Goal: Task Accomplishment & Management: Complete application form

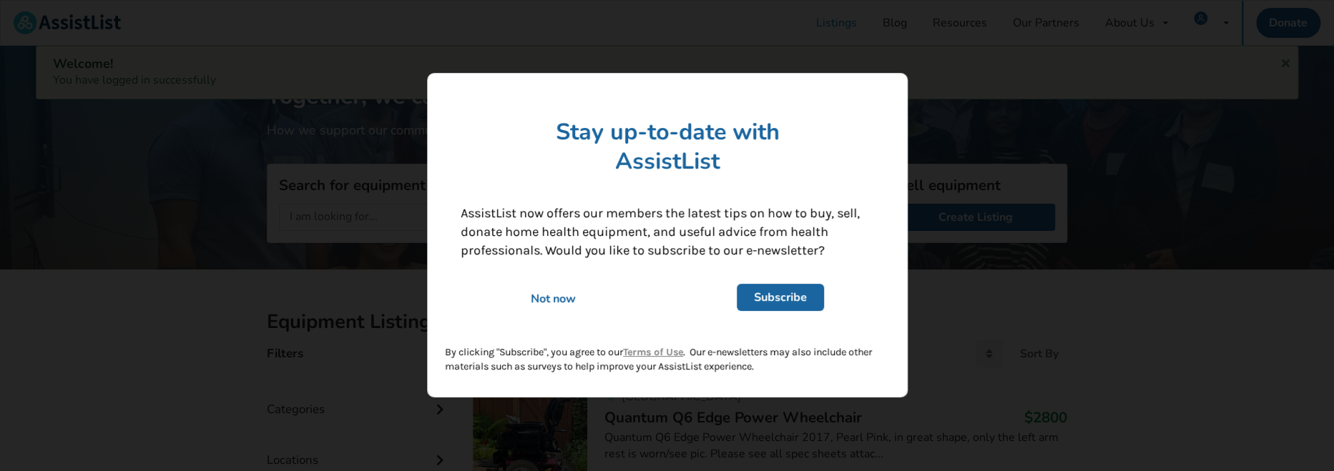
click at [579, 296] on div "Not now" at bounding box center [553, 300] width 205 height 16
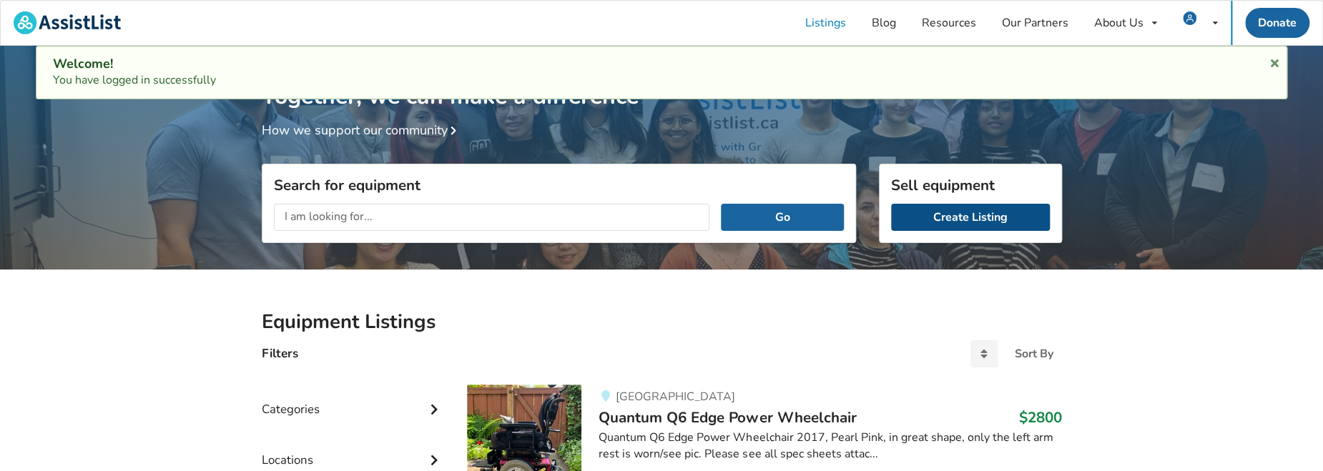
click at [980, 218] on link "Create Listing" at bounding box center [970, 217] width 159 height 27
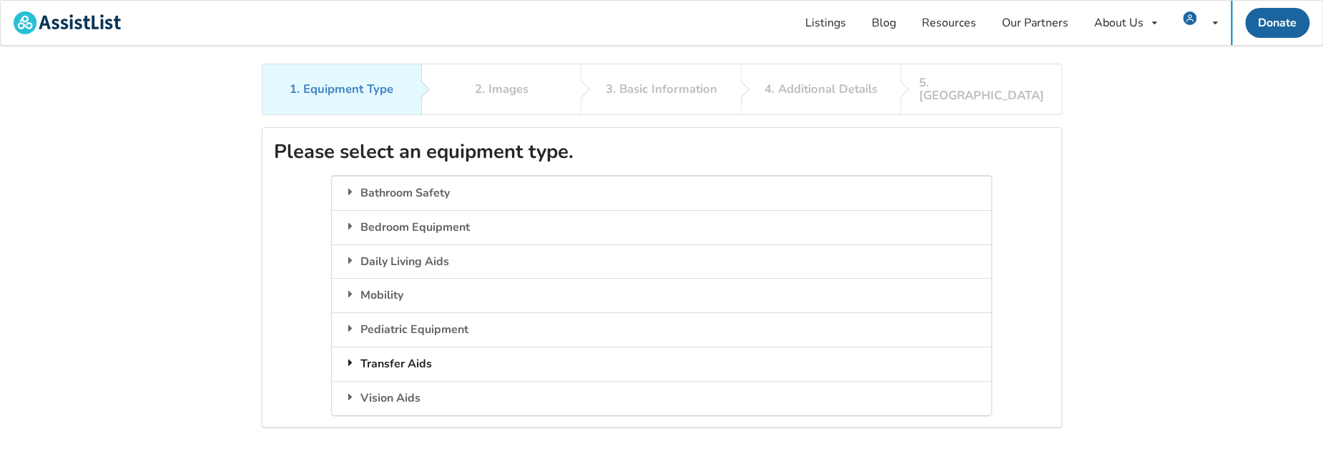
click at [412, 350] on div "Transfer Aids" at bounding box center [662, 364] width 660 height 34
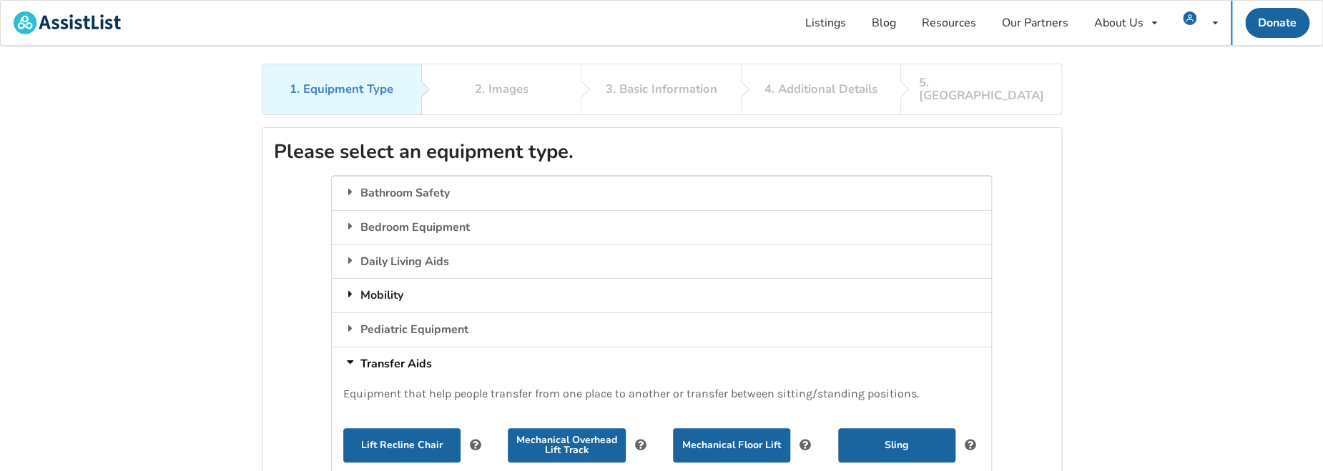
click at [408, 278] on div "Mobility" at bounding box center [662, 295] width 660 height 34
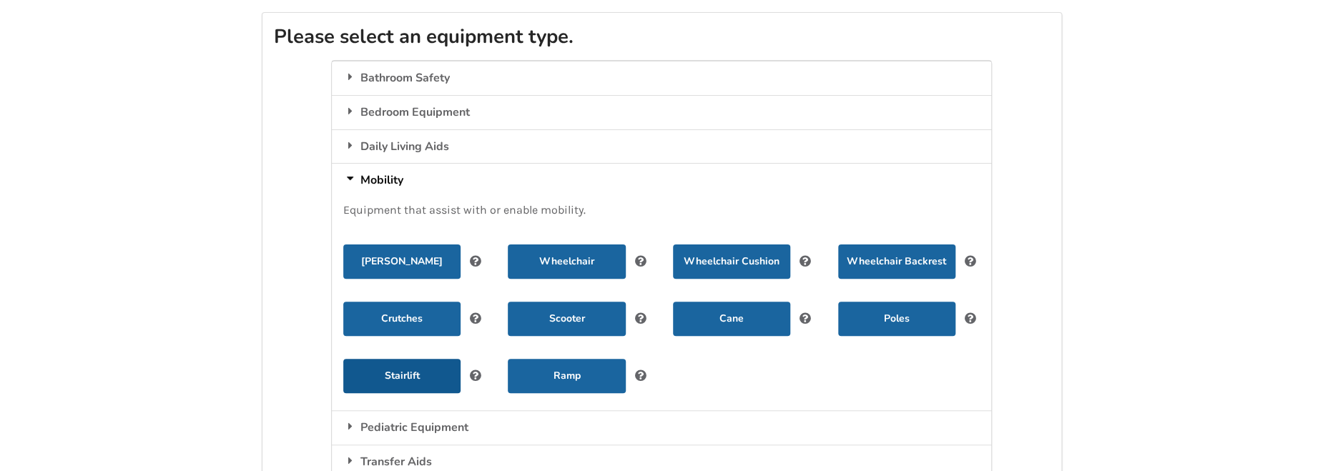
scroll to position [143, 0]
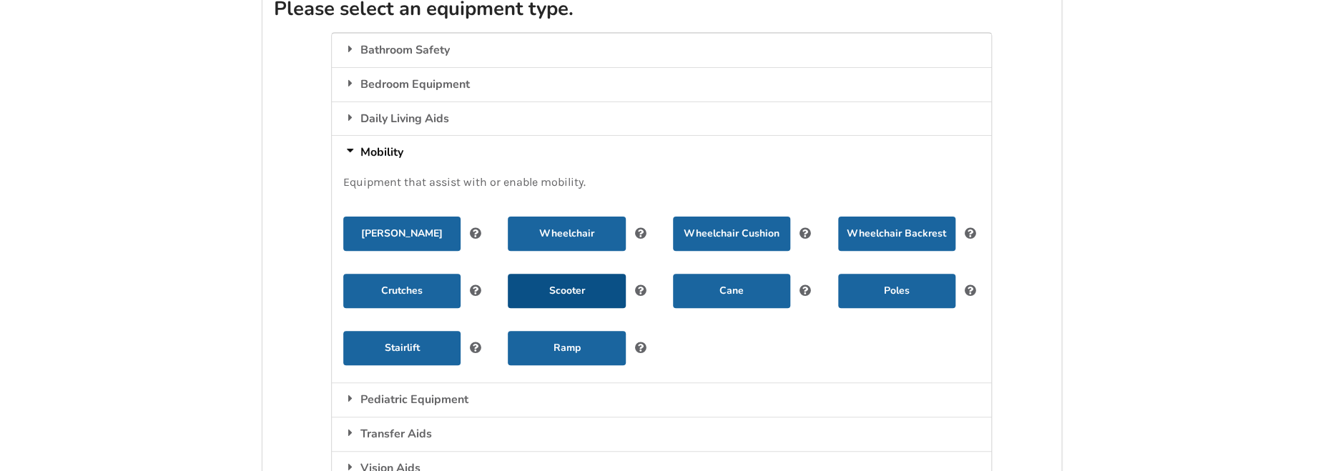
click at [572, 280] on button "Scooter" at bounding box center [566, 291] width 117 height 34
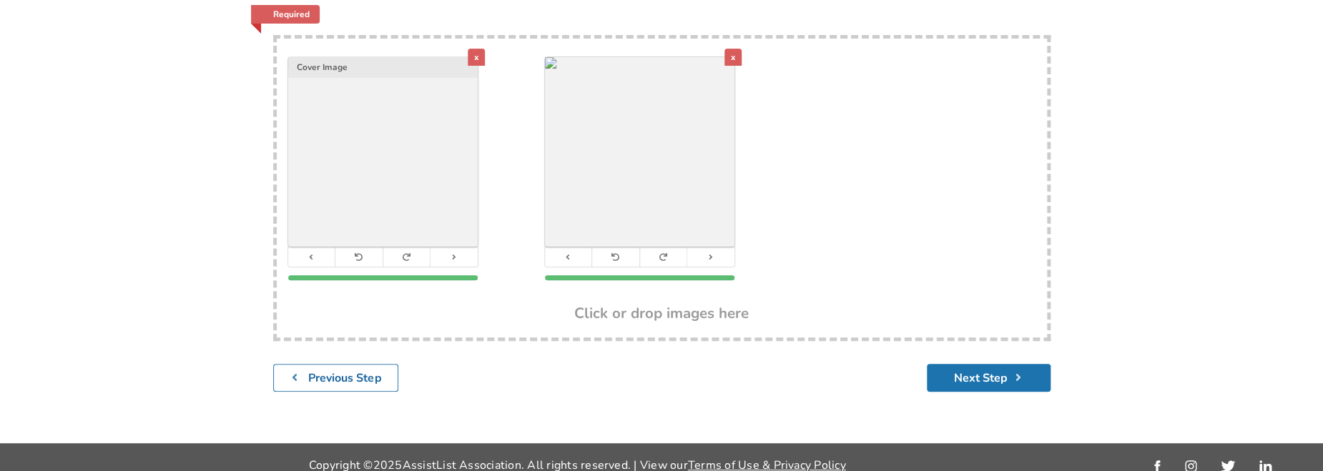
click at [1005, 364] on button "Next Step" at bounding box center [989, 378] width 124 height 28
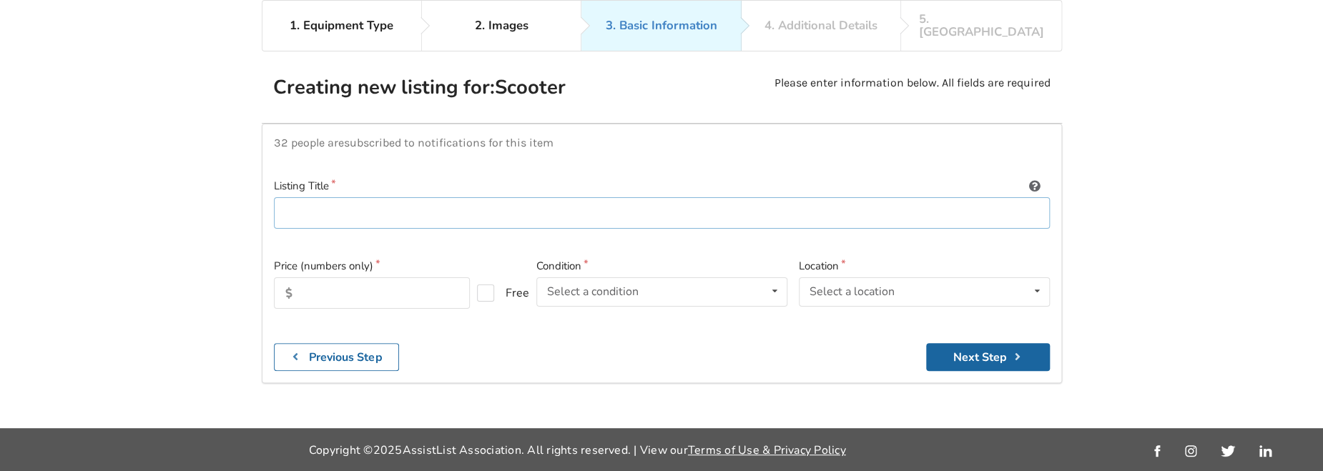
click at [358, 197] on input at bounding box center [662, 213] width 776 height 32
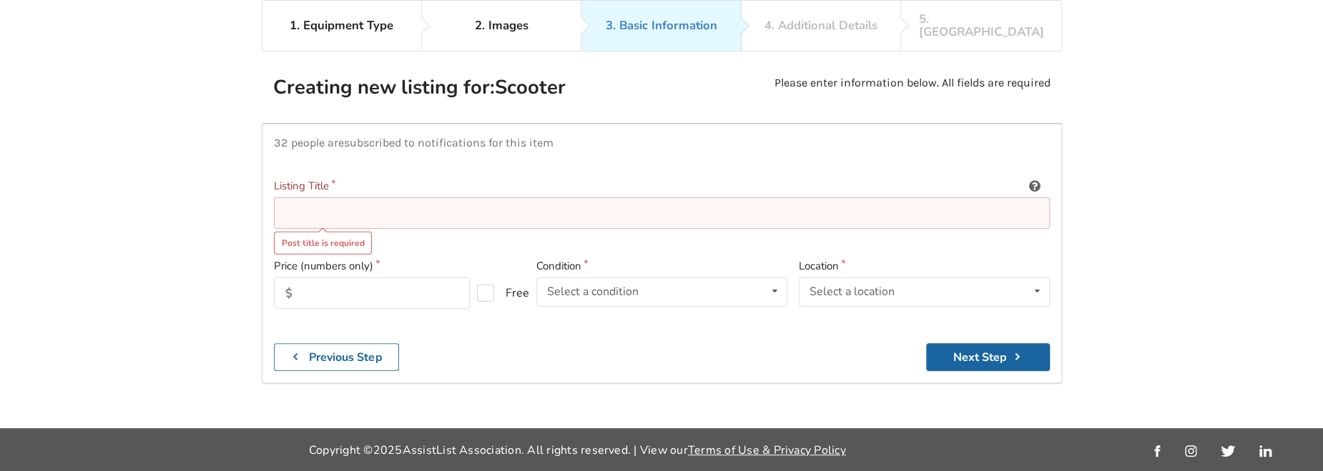
paste input "Fortress 1700 DT Scooter"
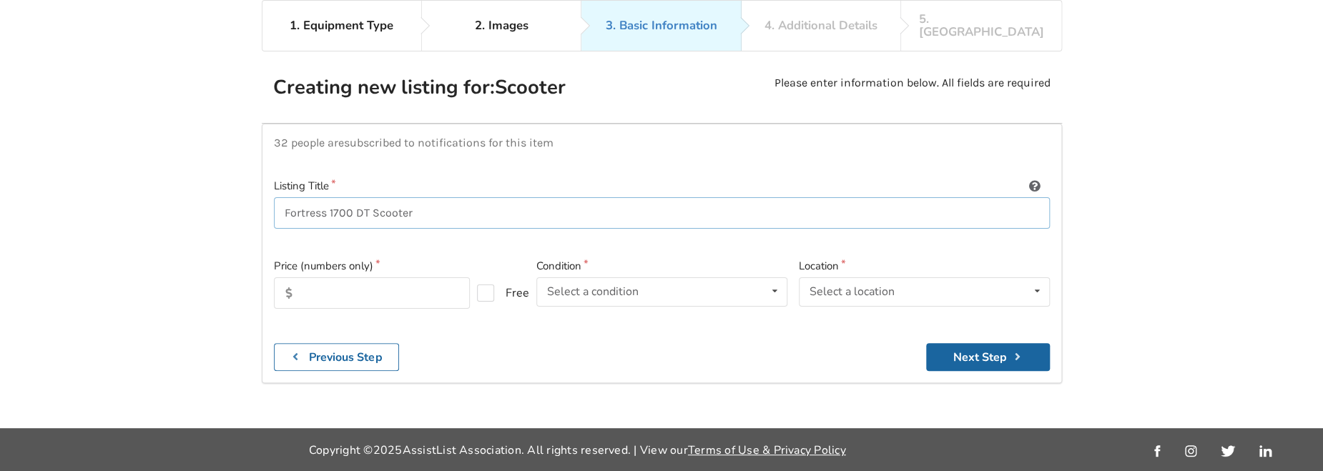
type input "Fortress 1700 DT Scooter"
click at [344, 278] on input "text" at bounding box center [372, 293] width 196 height 31
type input "1800"
click at [610, 286] on div "Select a condition" at bounding box center [593, 291] width 92 height 11
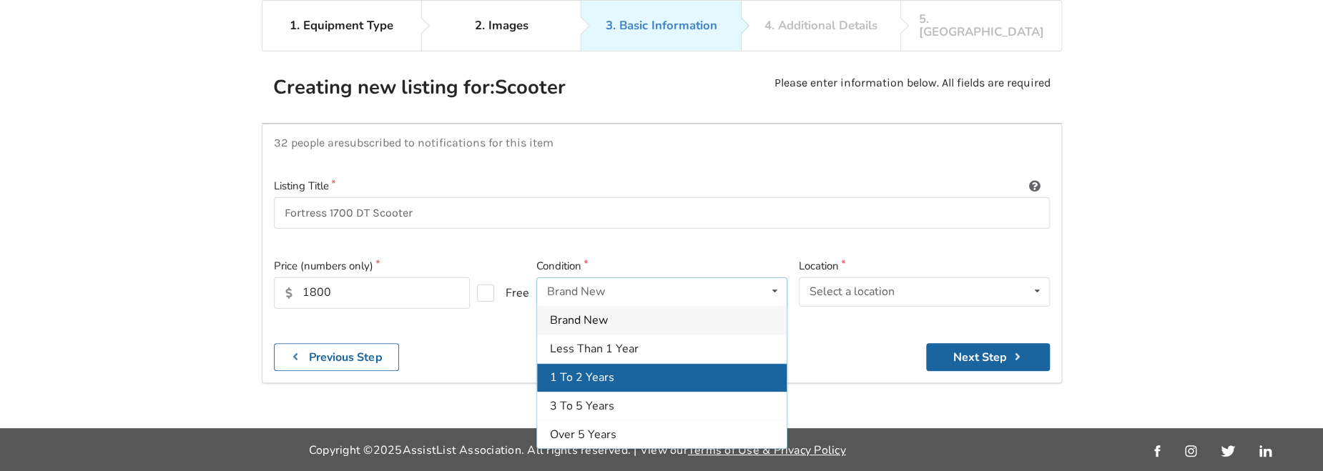
click at [642, 363] on div "1 To 2 Years" at bounding box center [662, 377] width 250 height 29
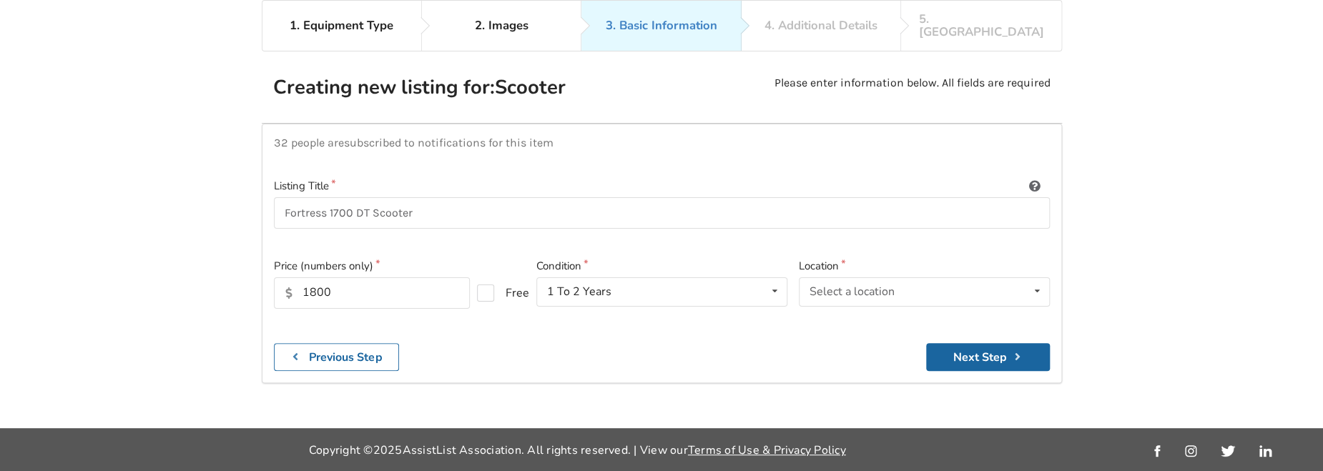
click at [880, 295] on div "Location Select a location [GEOGRAPHIC_DATA] [GEOGRAPHIC_DATA] [GEOGRAPHIC_DATA…" at bounding box center [924, 295] width 263 height 74
click at [886, 286] on div "Select a location" at bounding box center [852, 291] width 85 height 11
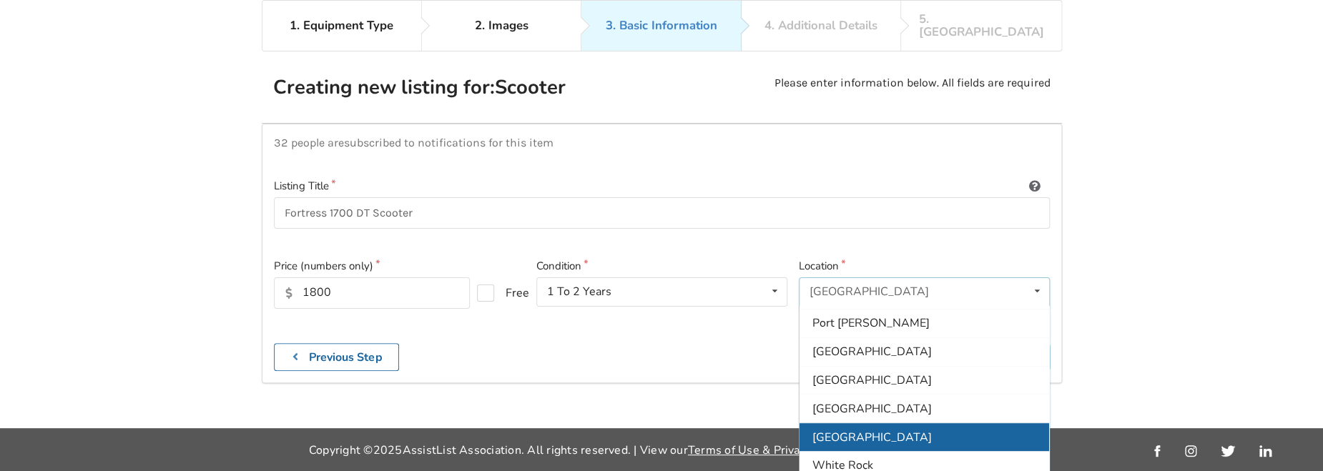
scroll to position [424, 0]
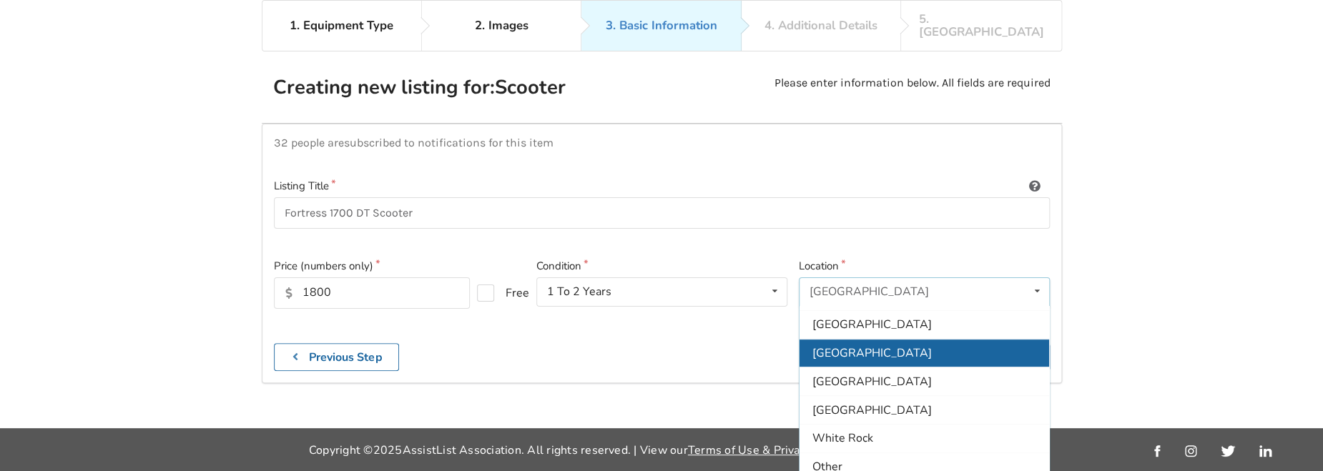
click at [895, 338] on div "[GEOGRAPHIC_DATA]" at bounding box center [925, 352] width 250 height 29
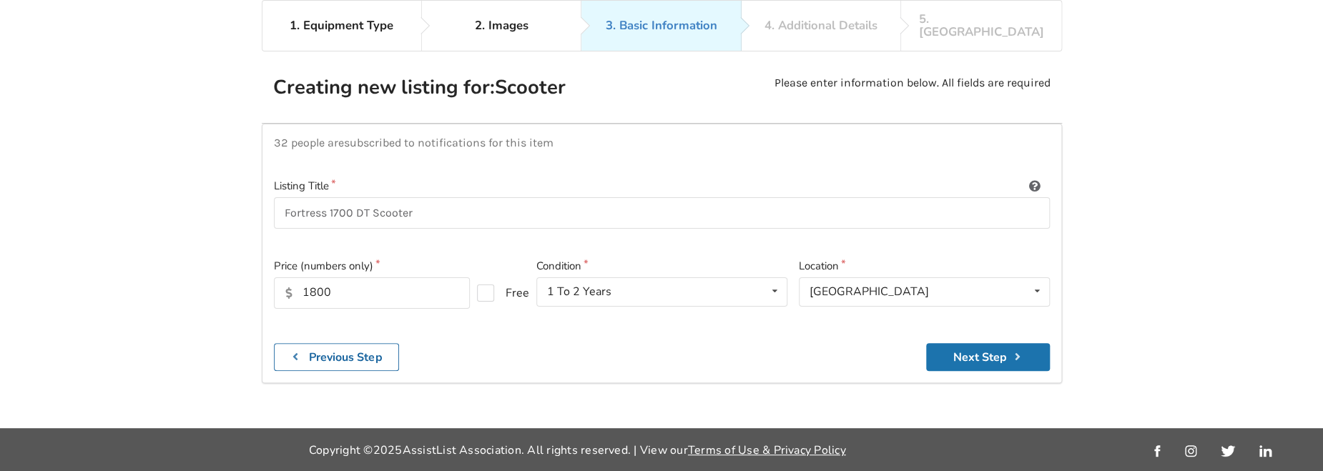
click at [965, 343] on button "Next Step" at bounding box center [988, 357] width 124 height 28
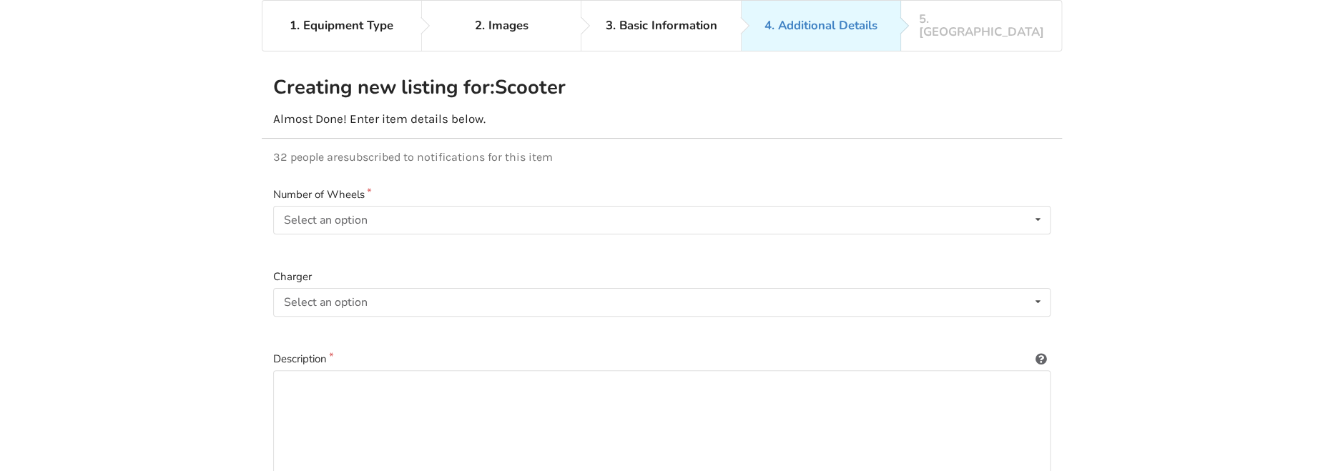
click at [343, 187] on label "Number of Wheels" at bounding box center [662, 195] width 778 height 16
click at [352, 215] on div "Select an option" at bounding box center [326, 220] width 84 height 11
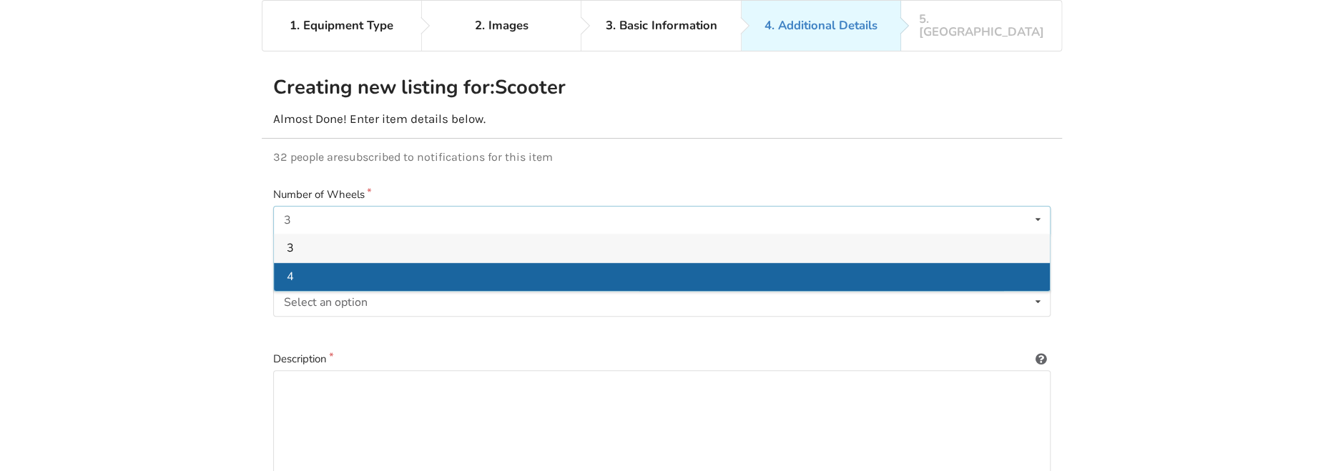
click at [343, 263] on div "4" at bounding box center [662, 277] width 776 height 29
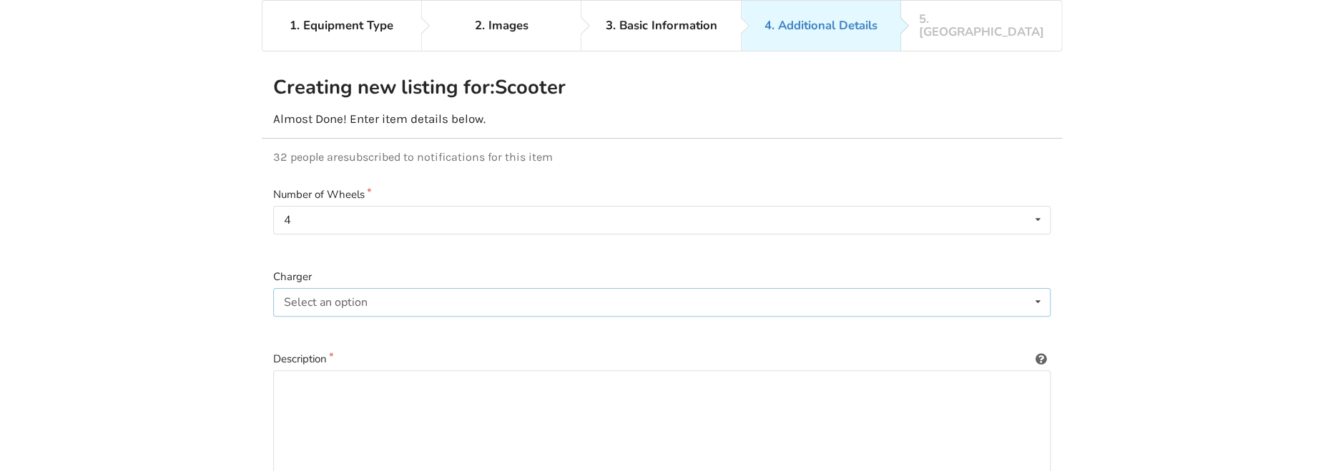
click at [393, 289] on div "Select an option Included Not included" at bounding box center [662, 302] width 778 height 29
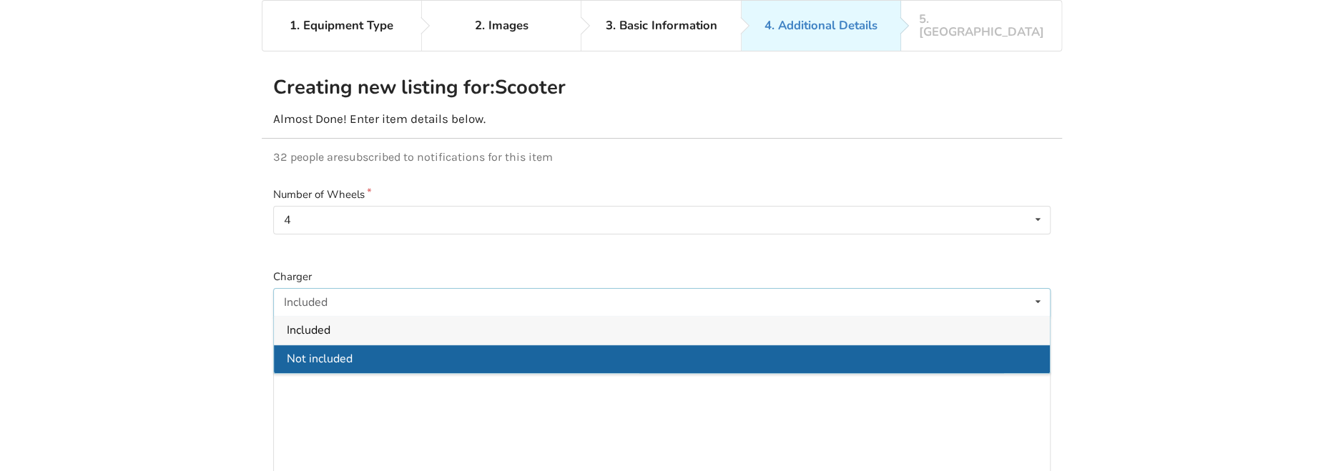
click at [368, 345] on div "Not included" at bounding box center [662, 359] width 776 height 29
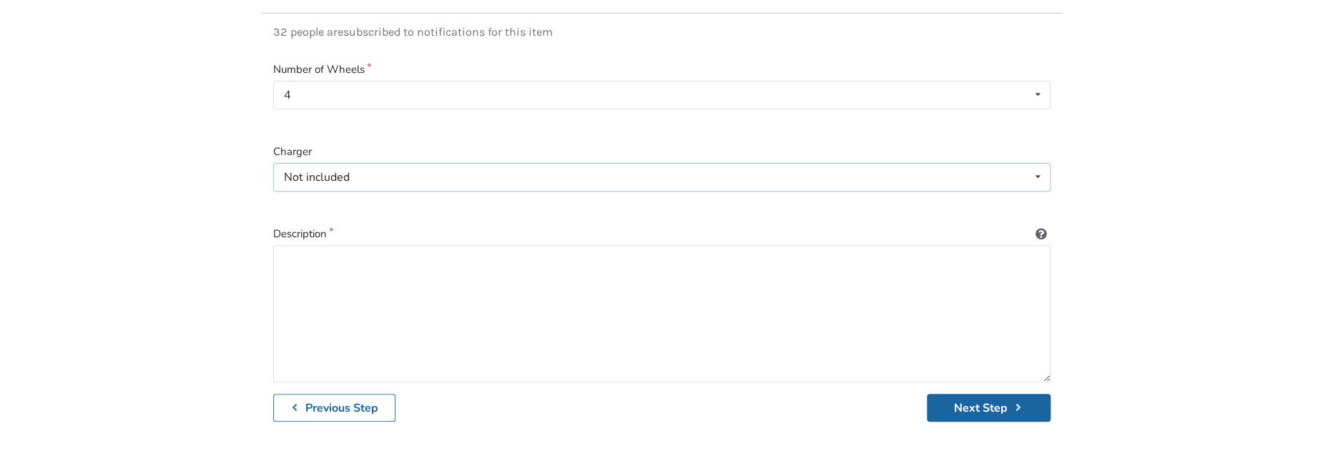
scroll to position [220, 0]
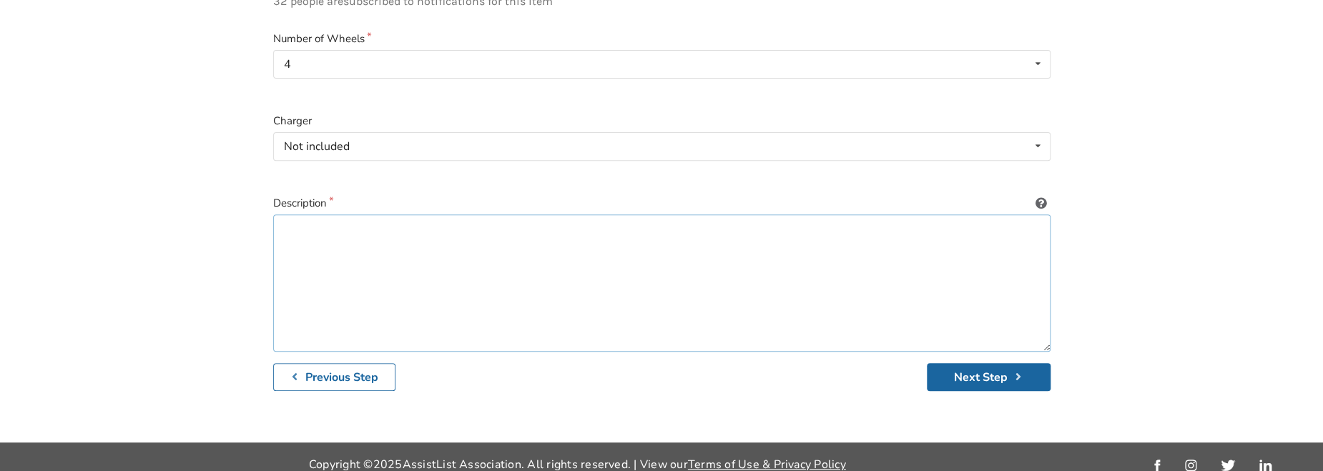
click at [444, 274] on textarea at bounding box center [662, 283] width 778 height 137
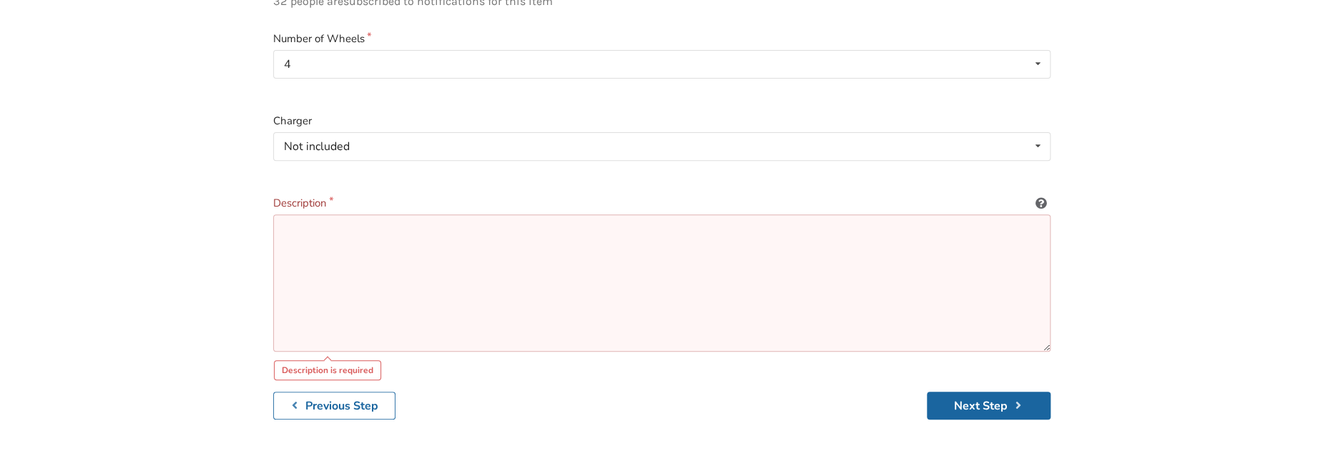
click at [603, 278] on textarea at bounding box center [662, 283] width 778 height 137
paste textarea "Scooter for sale Working condition"
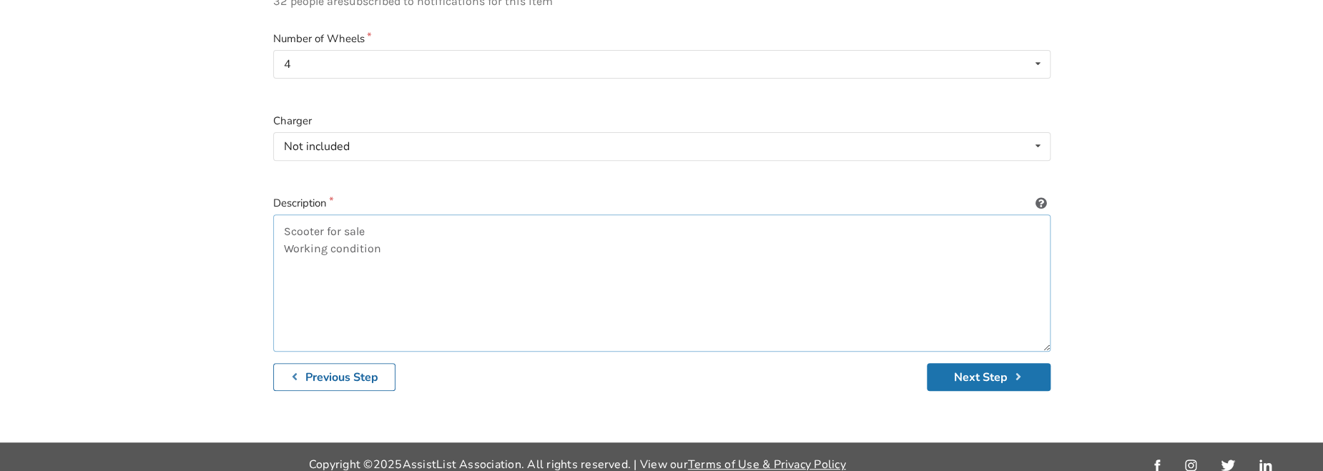
type textarea "Scooter for sale Working condition"
click at [1018, 373] on button "Next Step" at bounding box center [989, 377] width 124 height 28
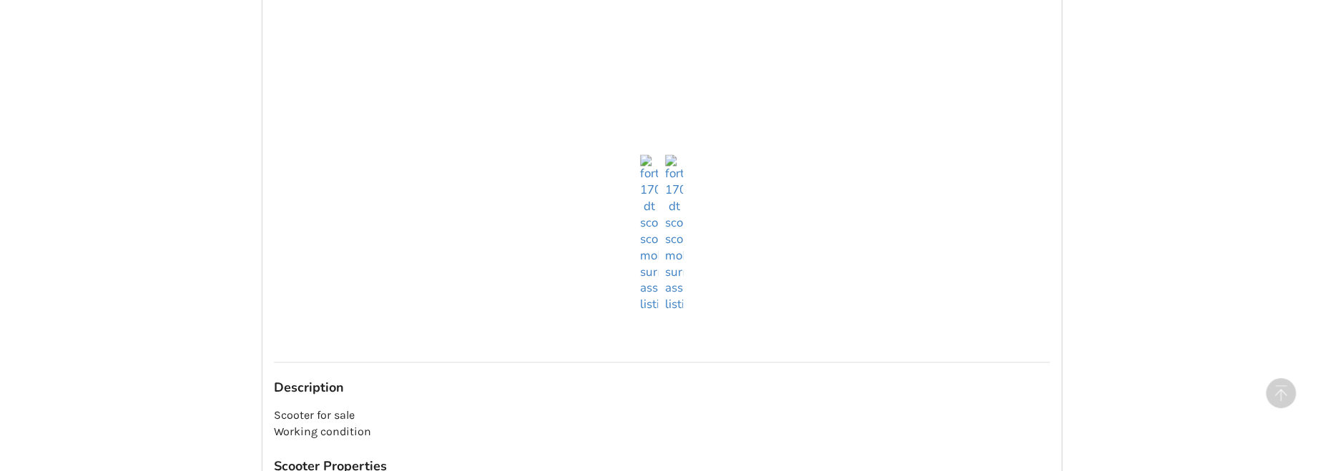
scroll to position [1293, 0]
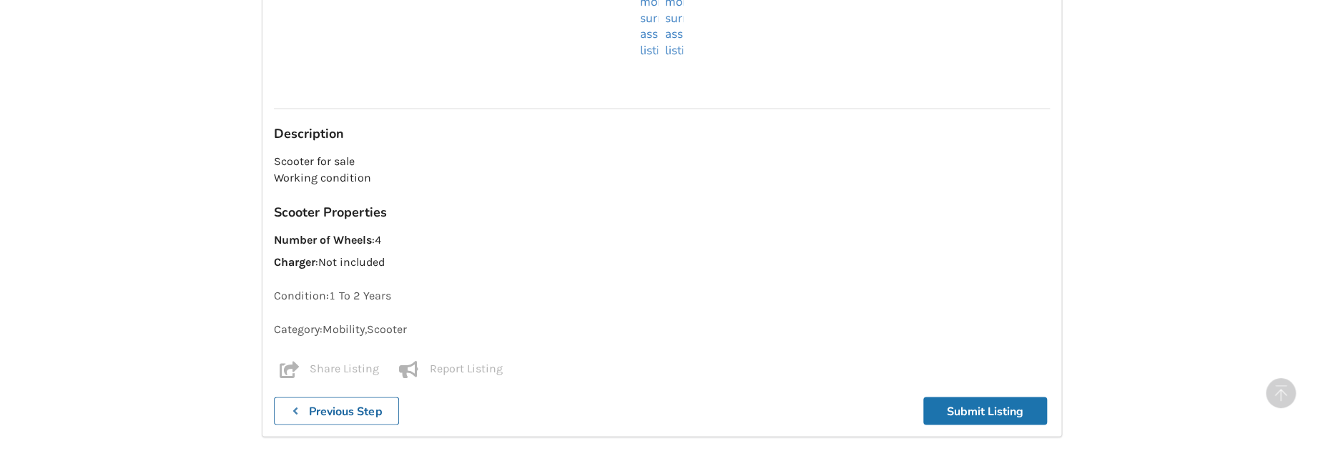
click at [979, 399] on button "Submit Listing" at bounding box center [986, 411] width 124 height 28
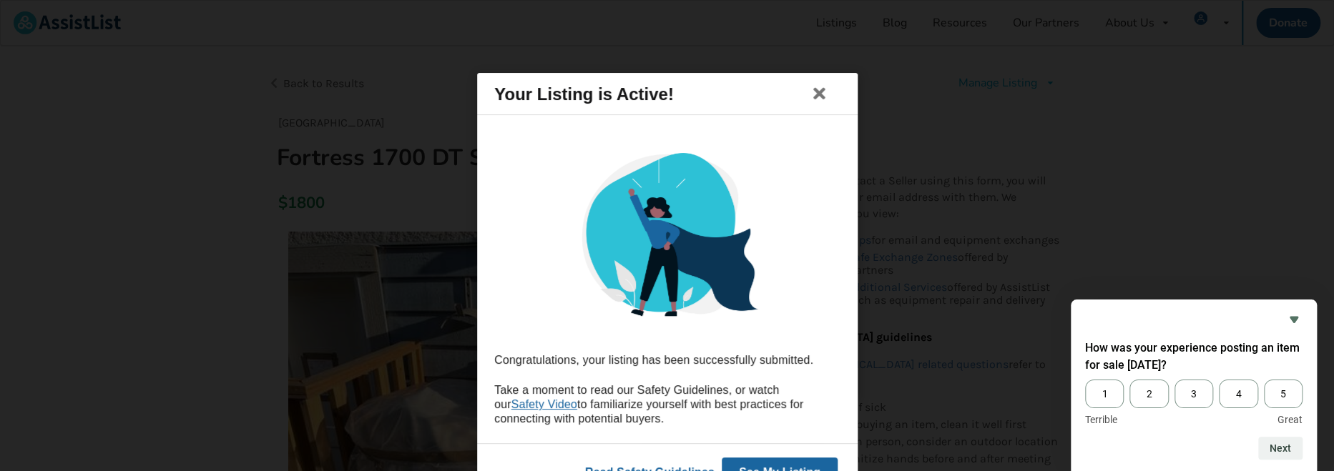
drag, startPoint x: 826, startPoint y: 210, endPoint x: 814, endPoint y: 304, distance: 94.5
click at [821, 88] on icon at bounding box center [819, 93] width 20 height 17
